Goal: Task Accomplishment & Management: Manage account settings

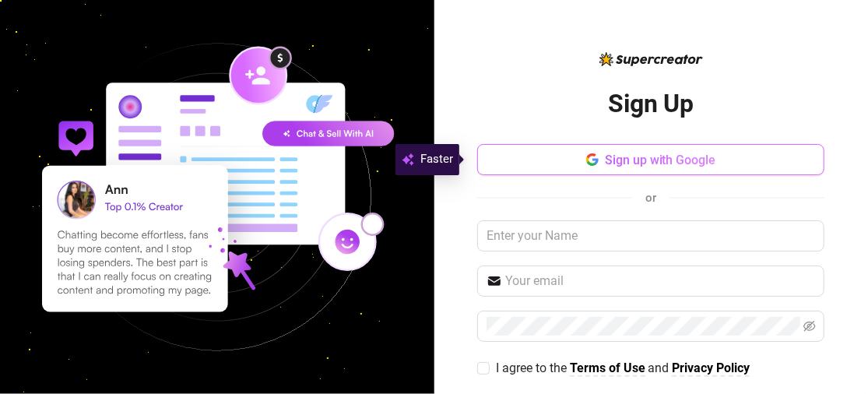
click at [690, 155] on span "Sign up with Google" at bounding box center [660, 160] width 111 height 15
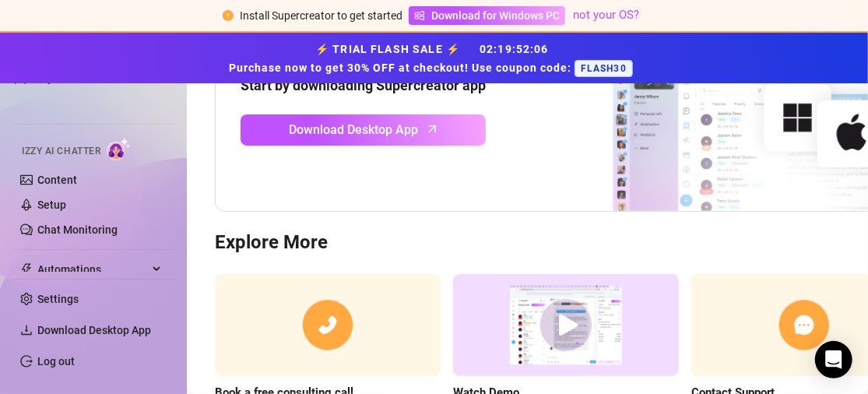
scroll to position [341, 0]
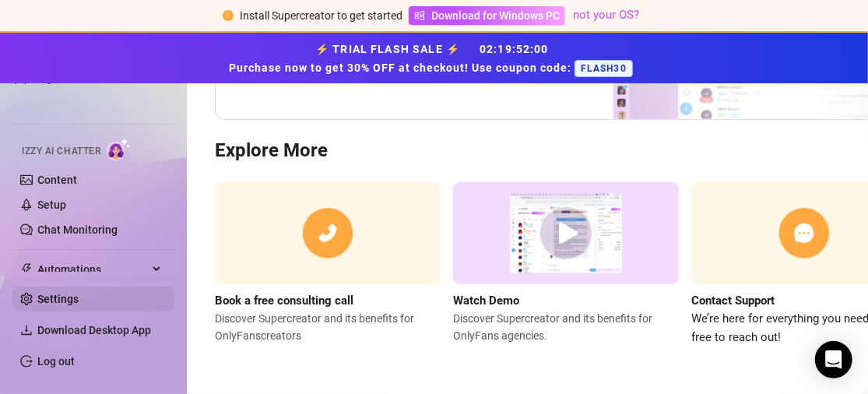
click at [65, 298] on link "Settings" at bounding box center [57, 299] width 41 height 12
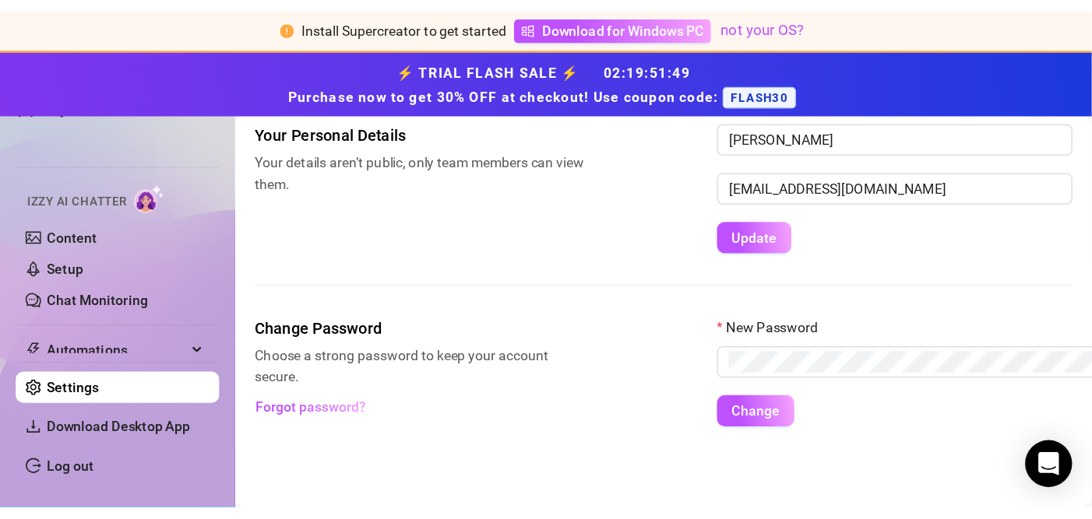
scroll to position [76, 0]
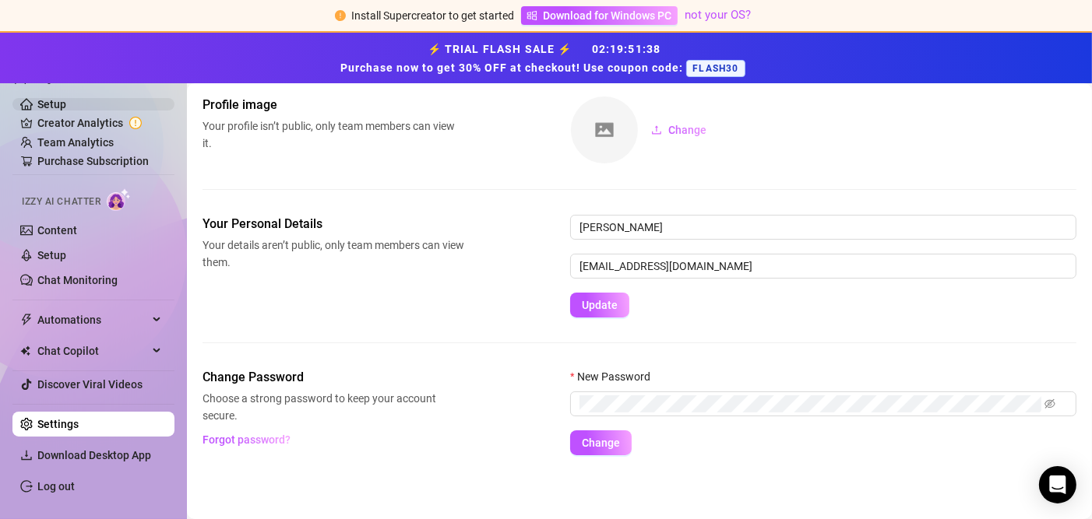
click at [56, 104] on link "Setup" at bounding box center [51, 104] width 29 height 12
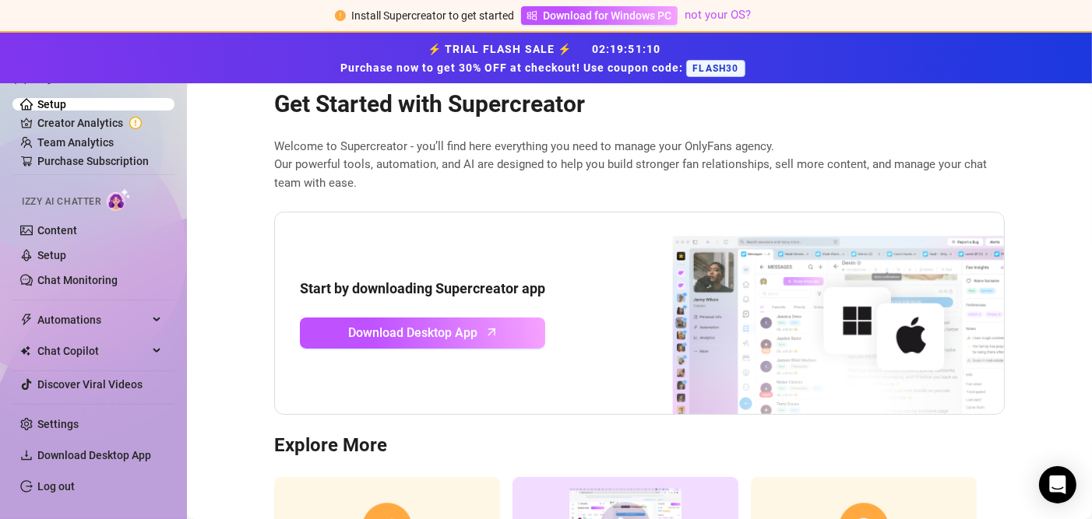
scroll to position [99, 0]
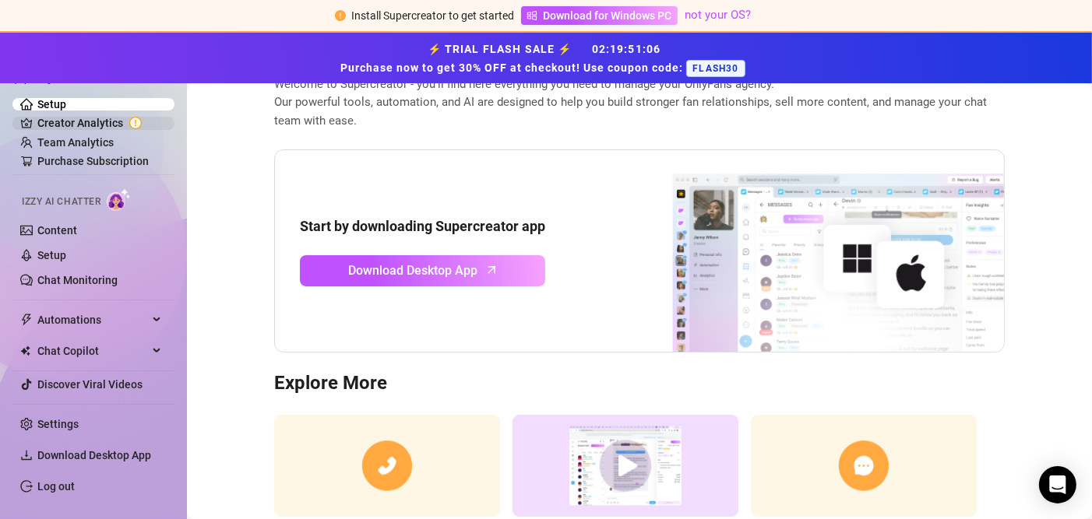
click at [38, 118] on link "Creator Analytics" at bounding box center [99, 123] width 125 height 25
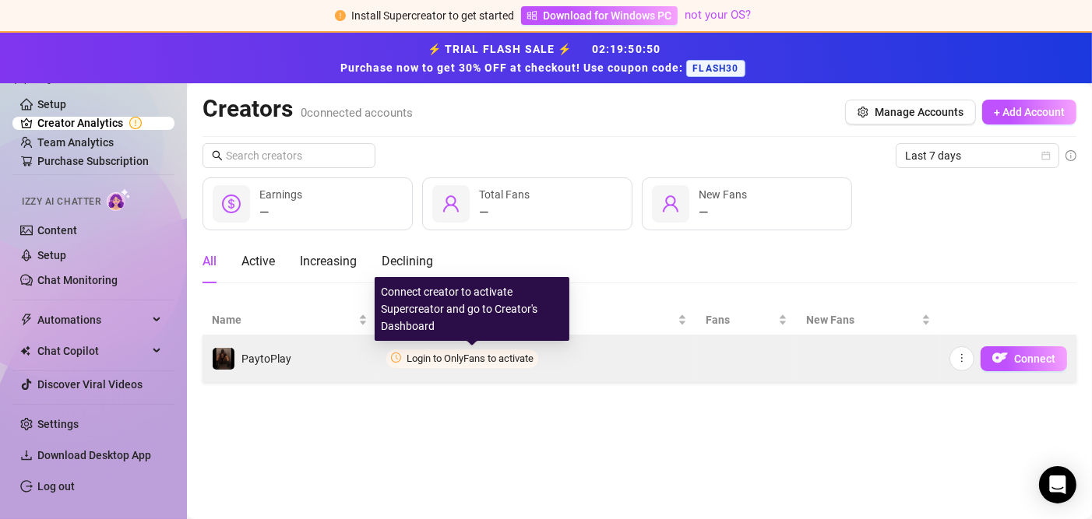
click at [435, 355] on span "Login to OnlyFans to activate" at bounding box center [470, 359] width 127 height 12
